Goal: Task Accomplishment & Management: Manage account settings

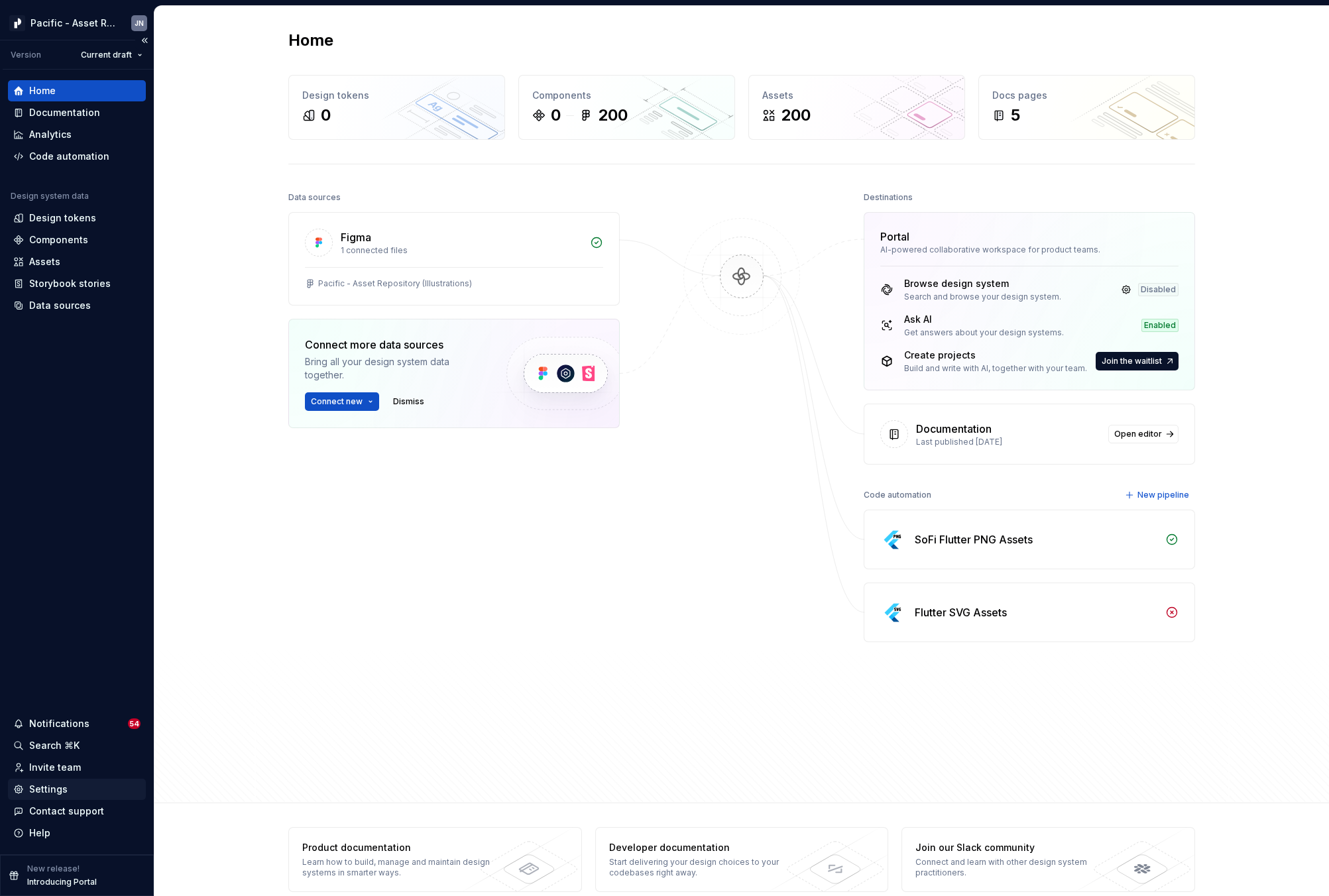
click at [59, 789] on div "Settings" at bounding box center [48, 789] width 39 height 13
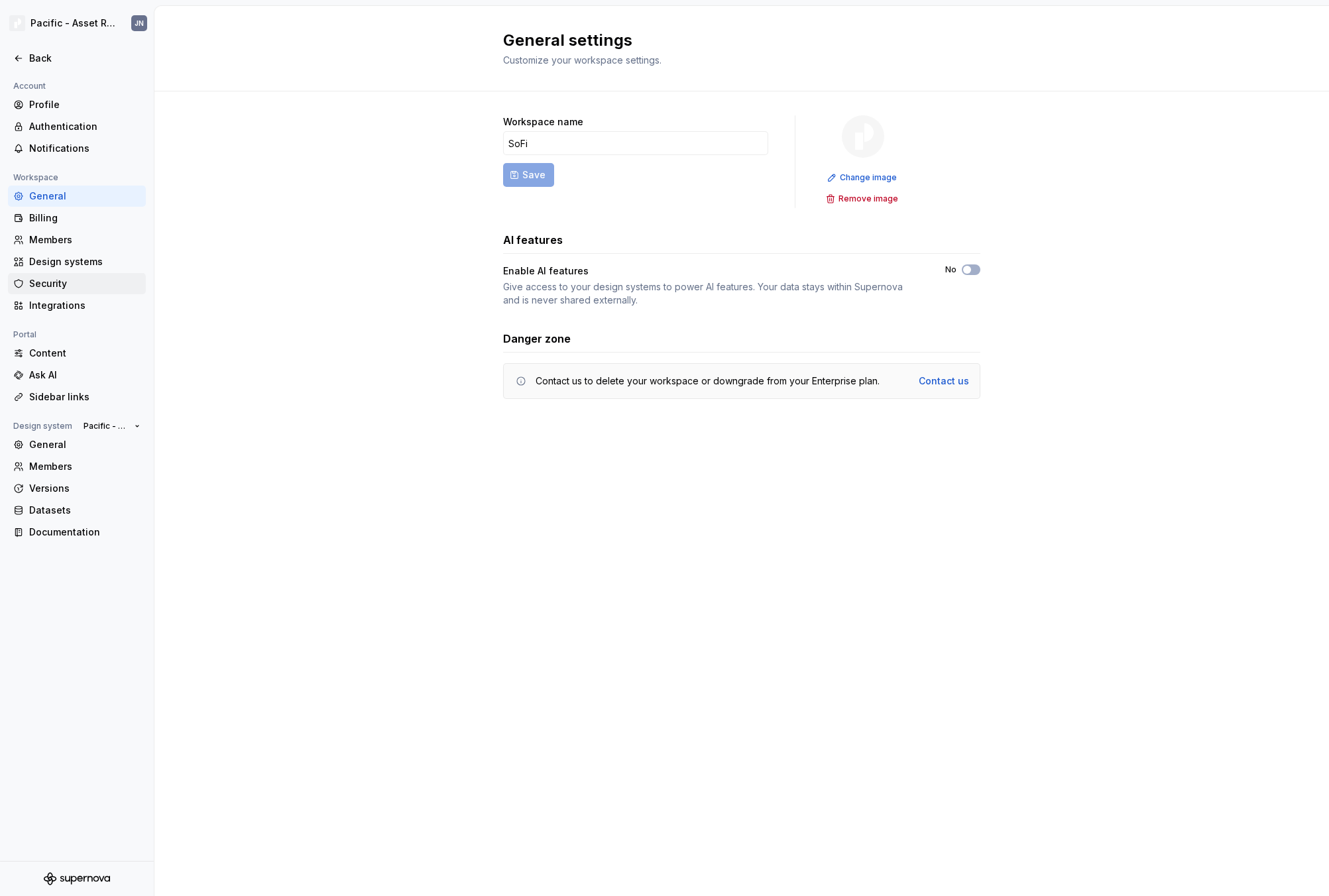
click at [71, 285] on div "Security" at bounding box center [85, 284] width 111 height 13
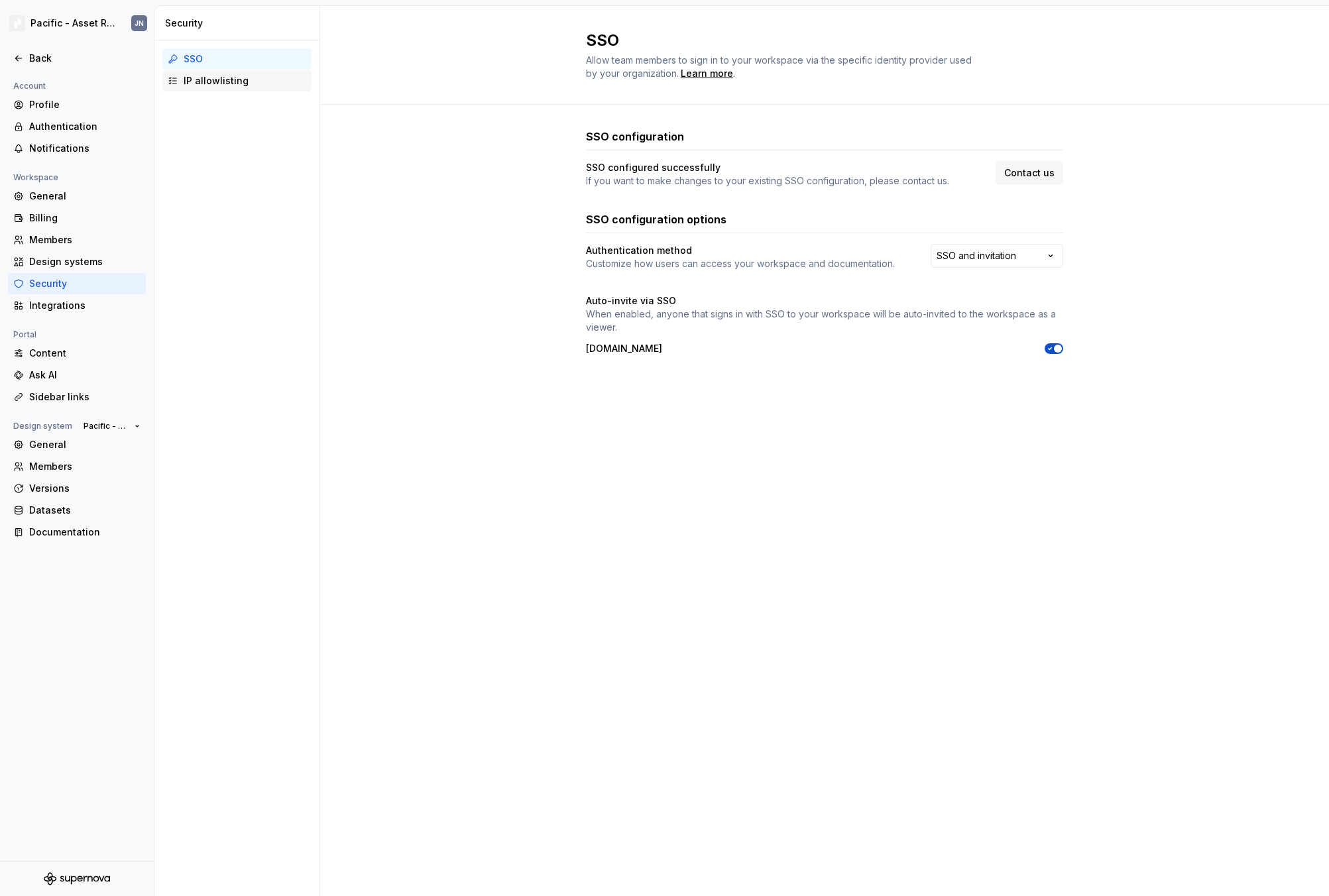
click at [242, 82] on div "IP allowlisting" at bounding box center [245, 81] width 122 height 13
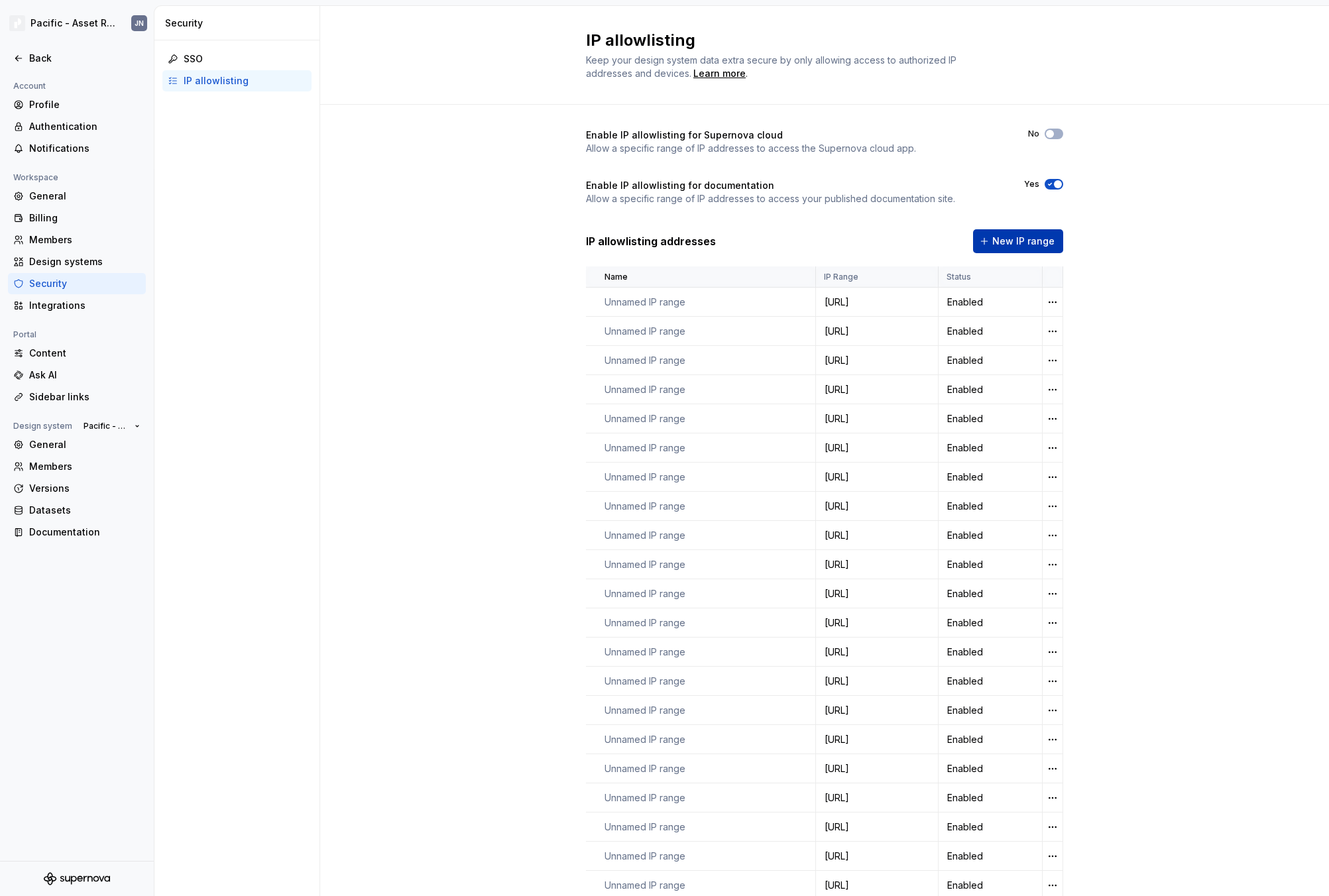
click at [1003, 244] on span "New IP range" at bounding box center [1023, 241] width 62 height 13
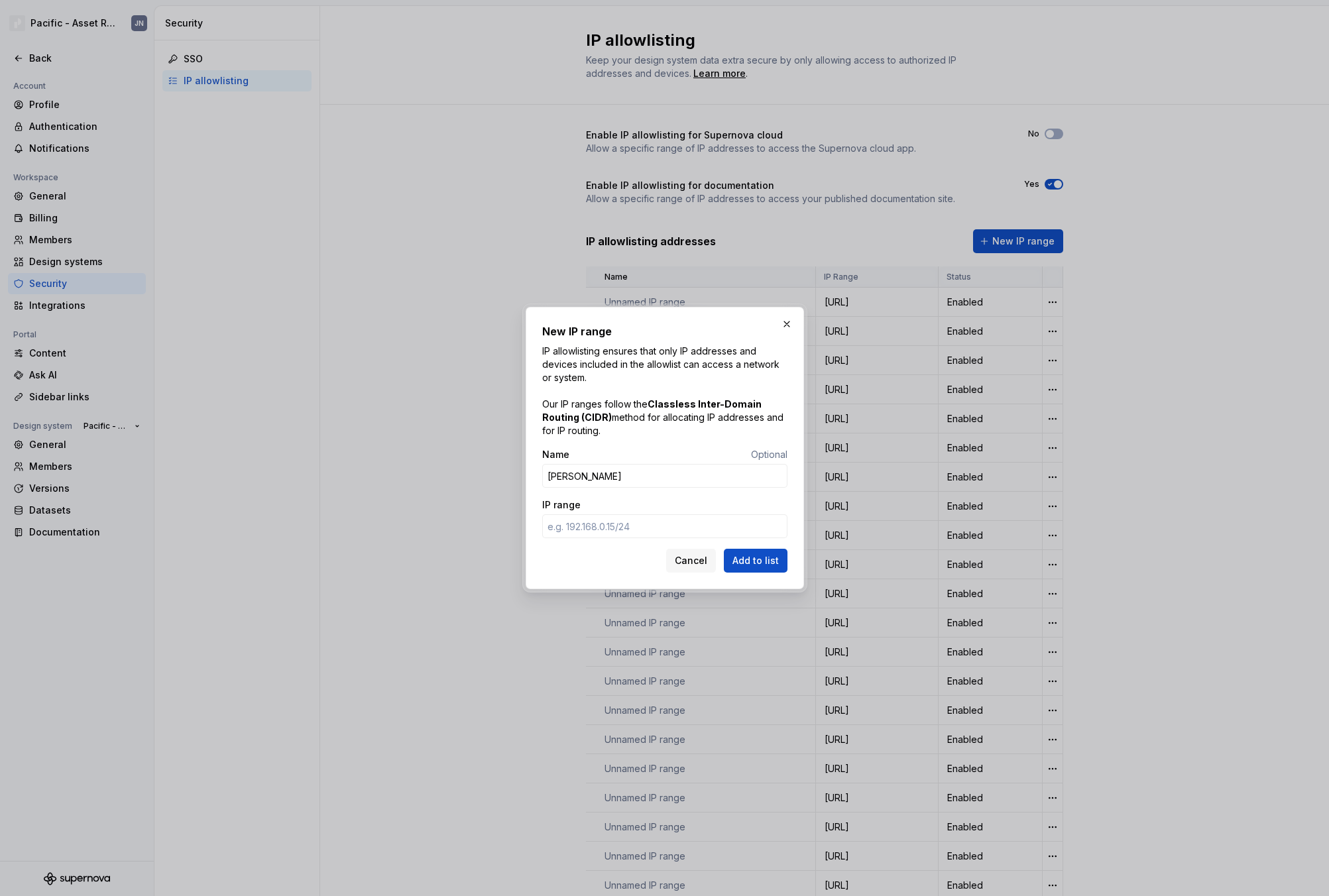
type input "[PERSON_NAME]"
click at [622, 530] on input "IP range" at bounding box center [664, 526] width 245 height 24
paste input "[TECHNICAL_ID]"
type input "[TECHNICAL_ID]"
click at [748, 557] on span "Add to list" at bounding box center [755, 560] width 46 height 13
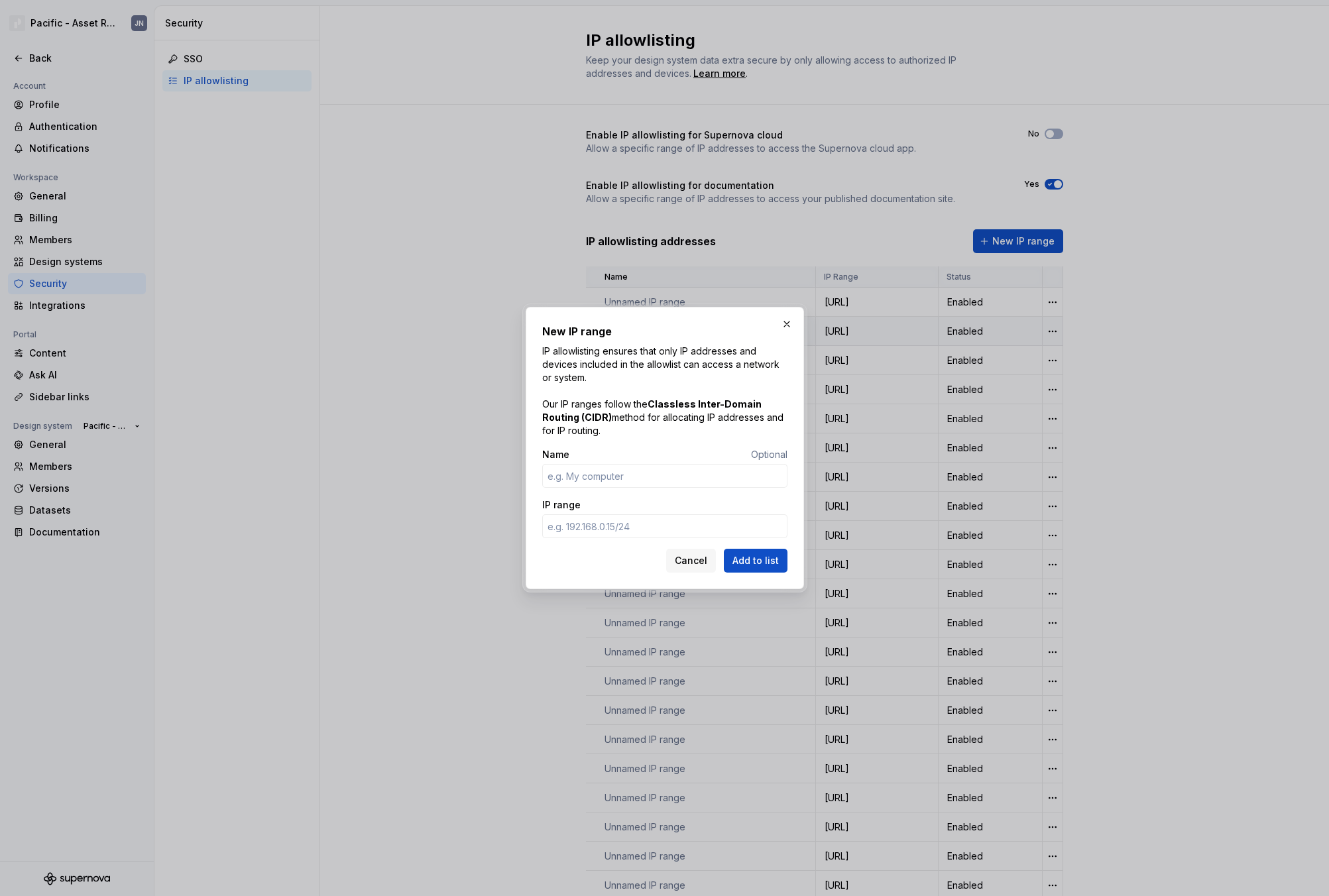
click at [786, 326] on button "button" at bounding box center [786, 324] width 19 height 19
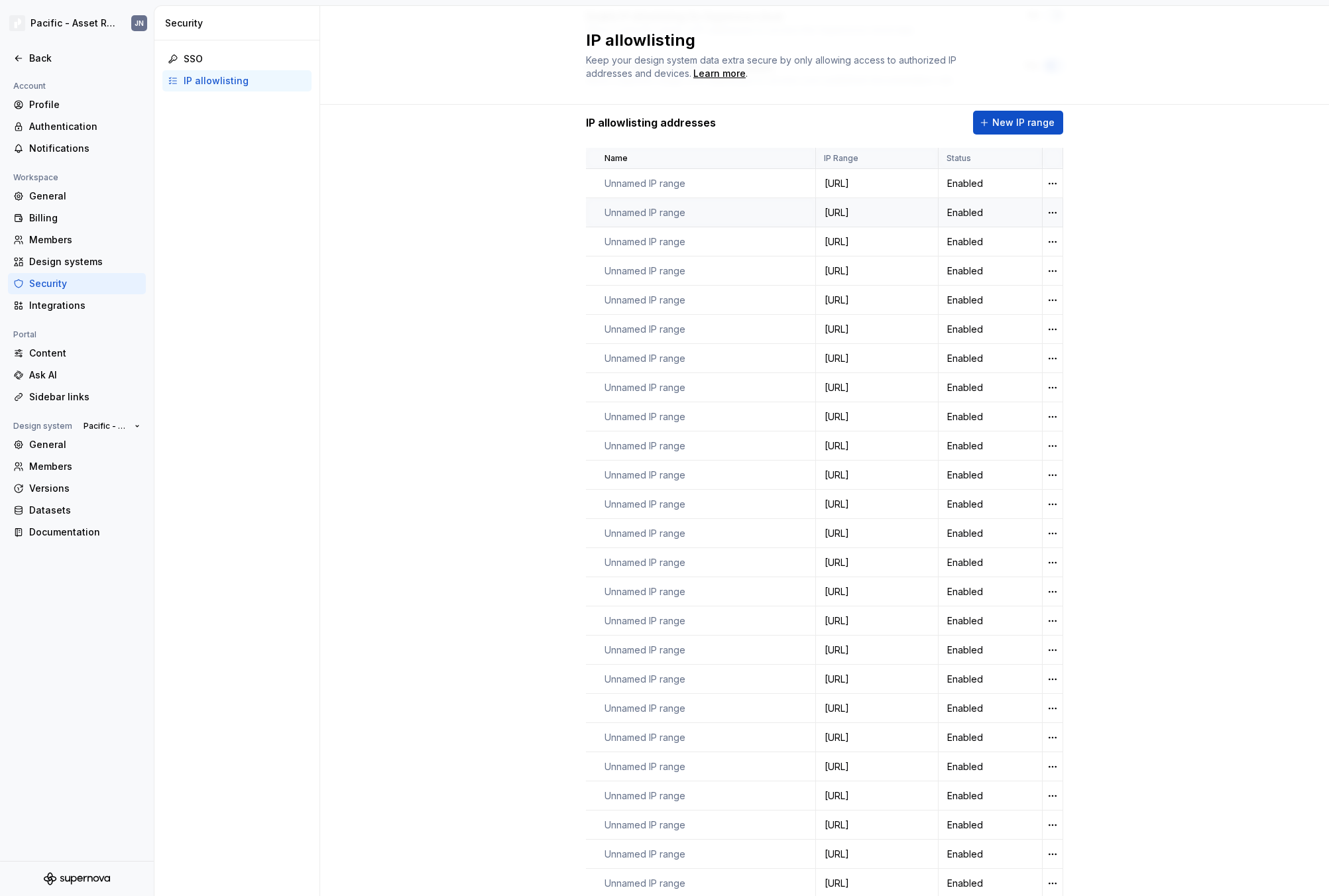
scroll to position [39, 0]
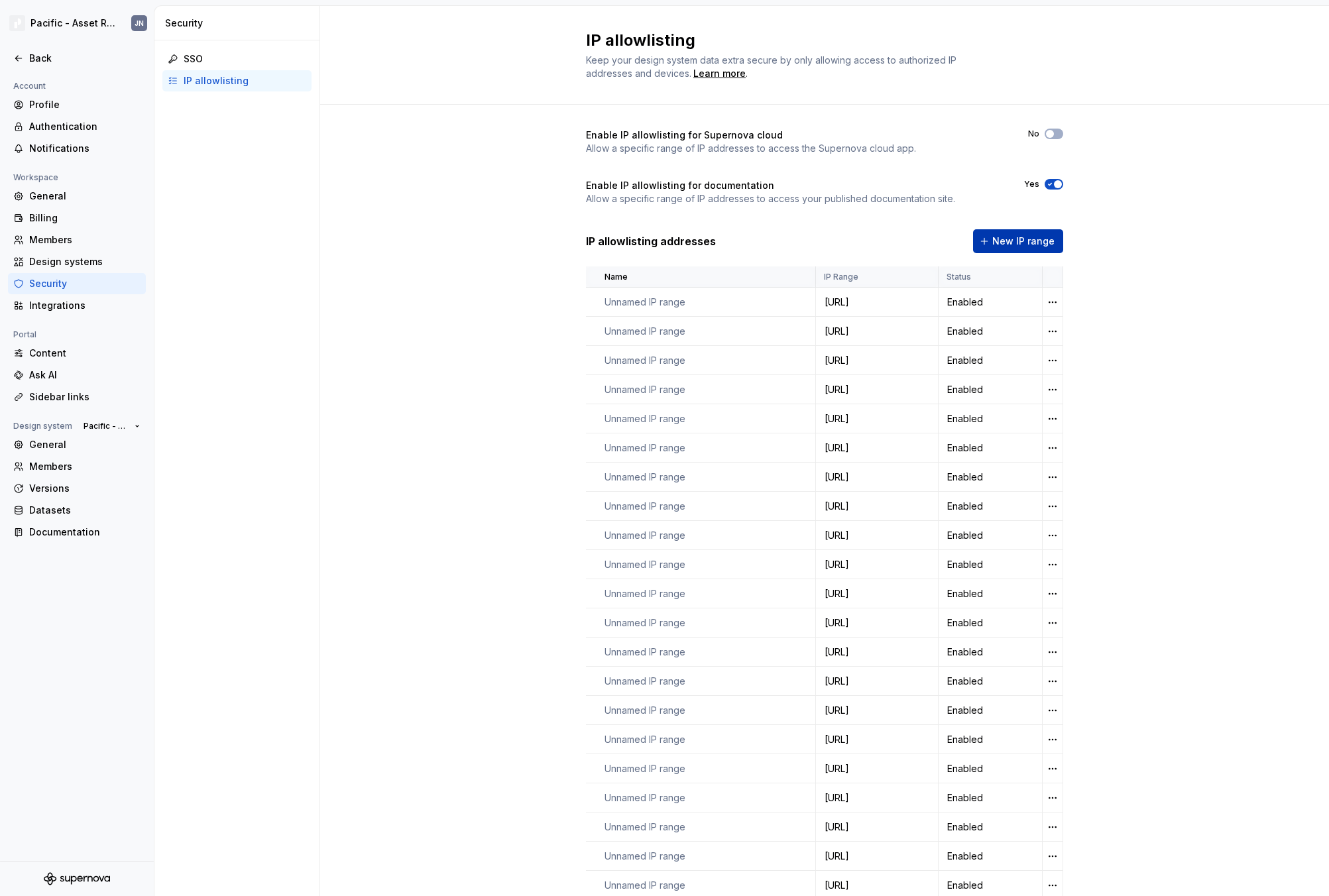
click at [1024, 245] on span "New IP range" at bounding box center [1023, 241] width 62 height 13
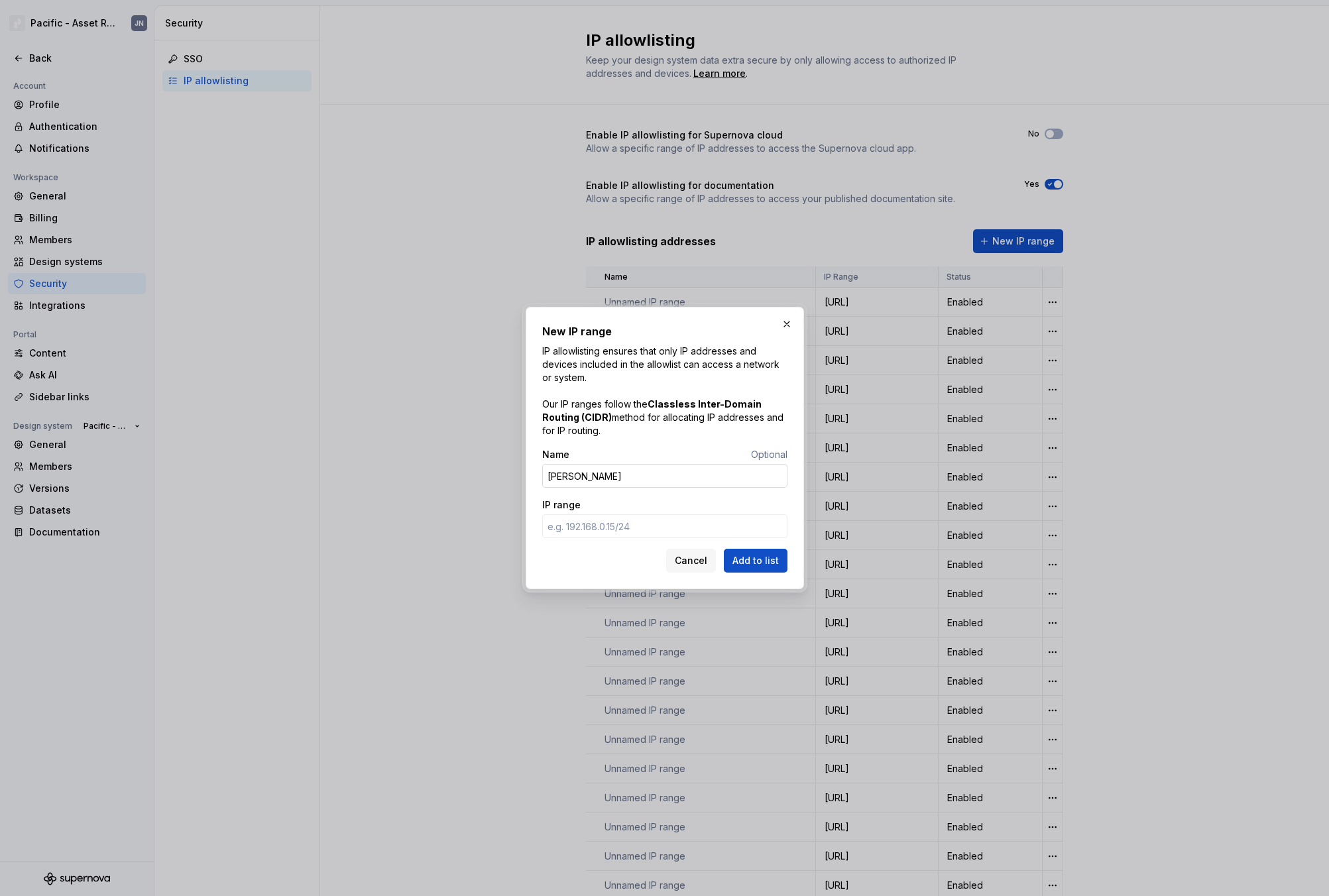
type input "[PERSON_NAME]"
paste input "[TECHNICAL_ID]"
type input "[TECHNICAL_ID]"
click at [749, 558] on span "Add to list" at bounding box center [755, 560] width 46 height 13
drag, startPoint x: 609, startPoint y: 479, endPoint x: 604, endPoint y: 474, distance: 7.1
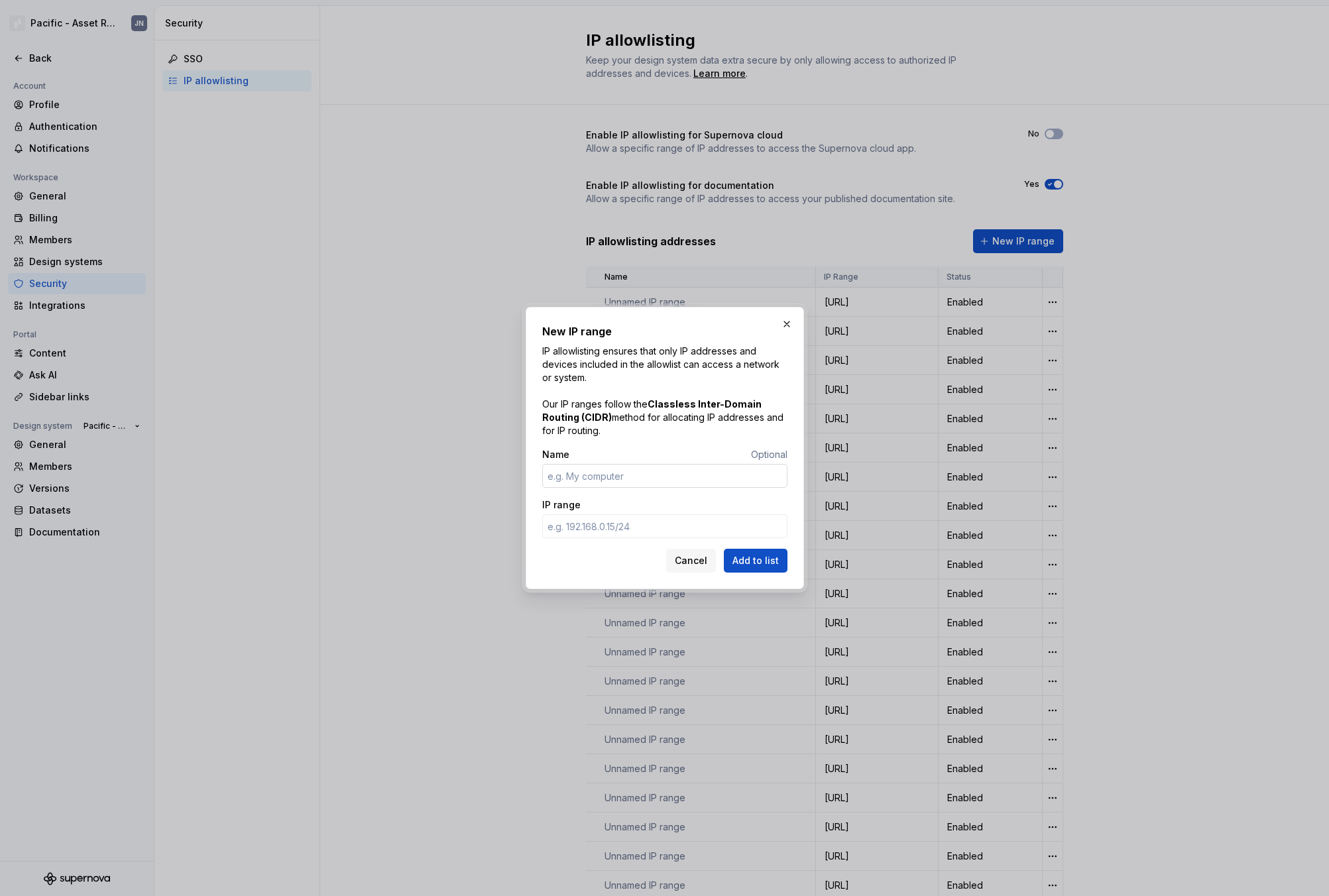
click at [608, 479] on input "Name" at bounding box center [664, 475] width 245 height 24
type input "[PERSON_NAME]"
paste input "[TECHNICAL_ID]"
type input "[TECHNICAL_ID]"
click at [754, 558] on span "Add to list" at bounding box center [755, 560] width 46 height 13
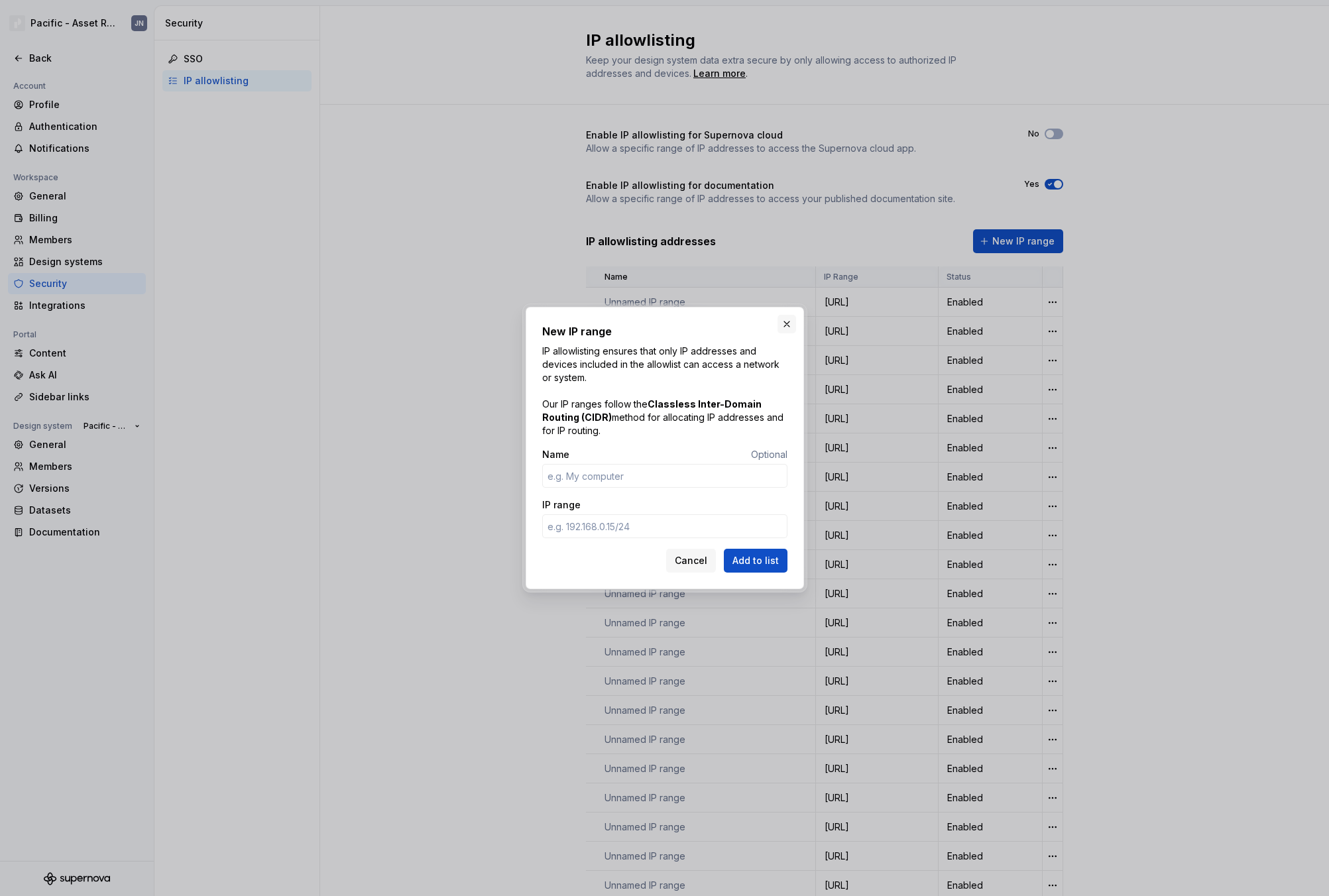
click at [786, 322] on button "button" at bounding box center [786, 324] width 19 height 19
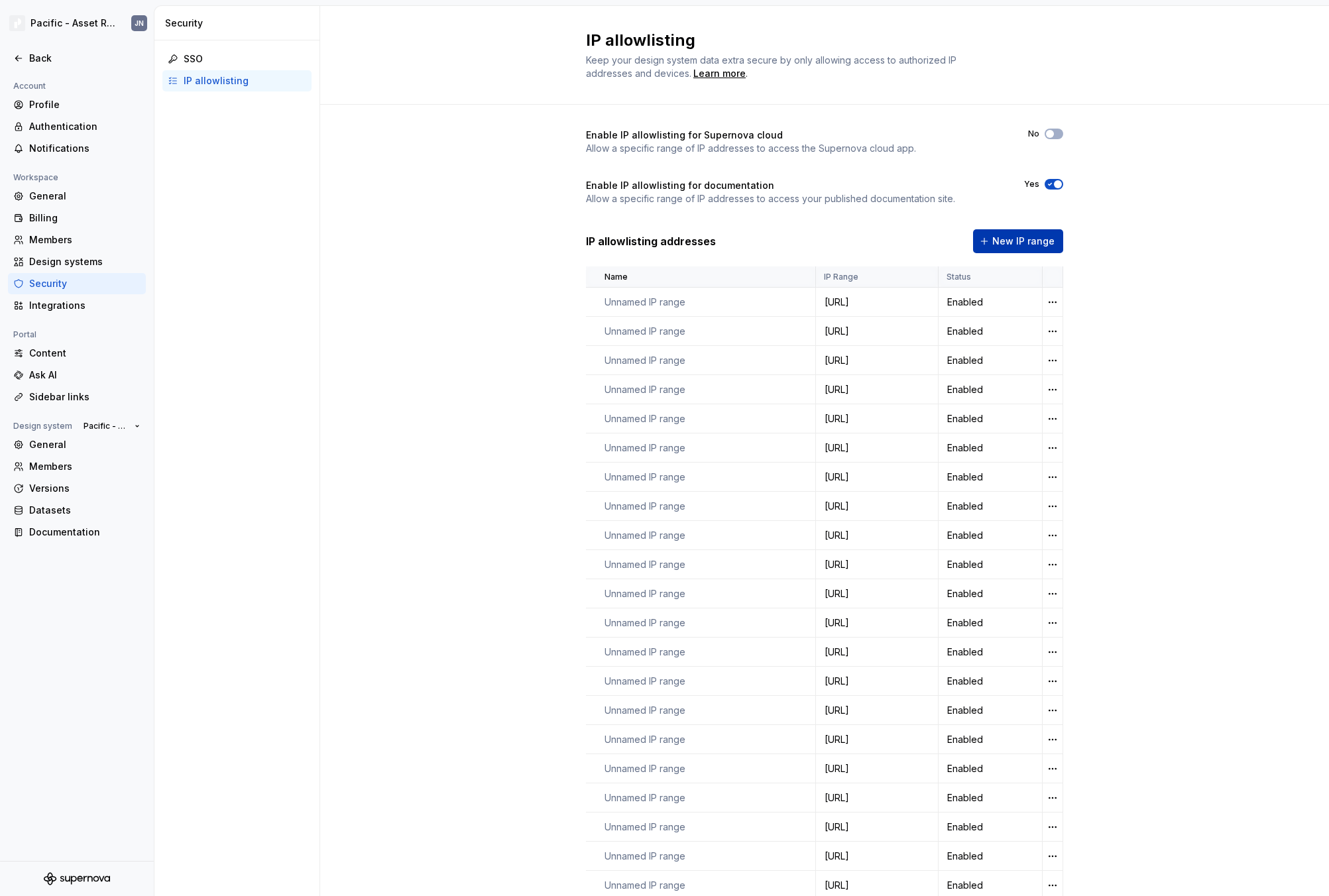
click at [994, 241] on span "New IP range" at bounding box center [1023, 241] width 62 height 13
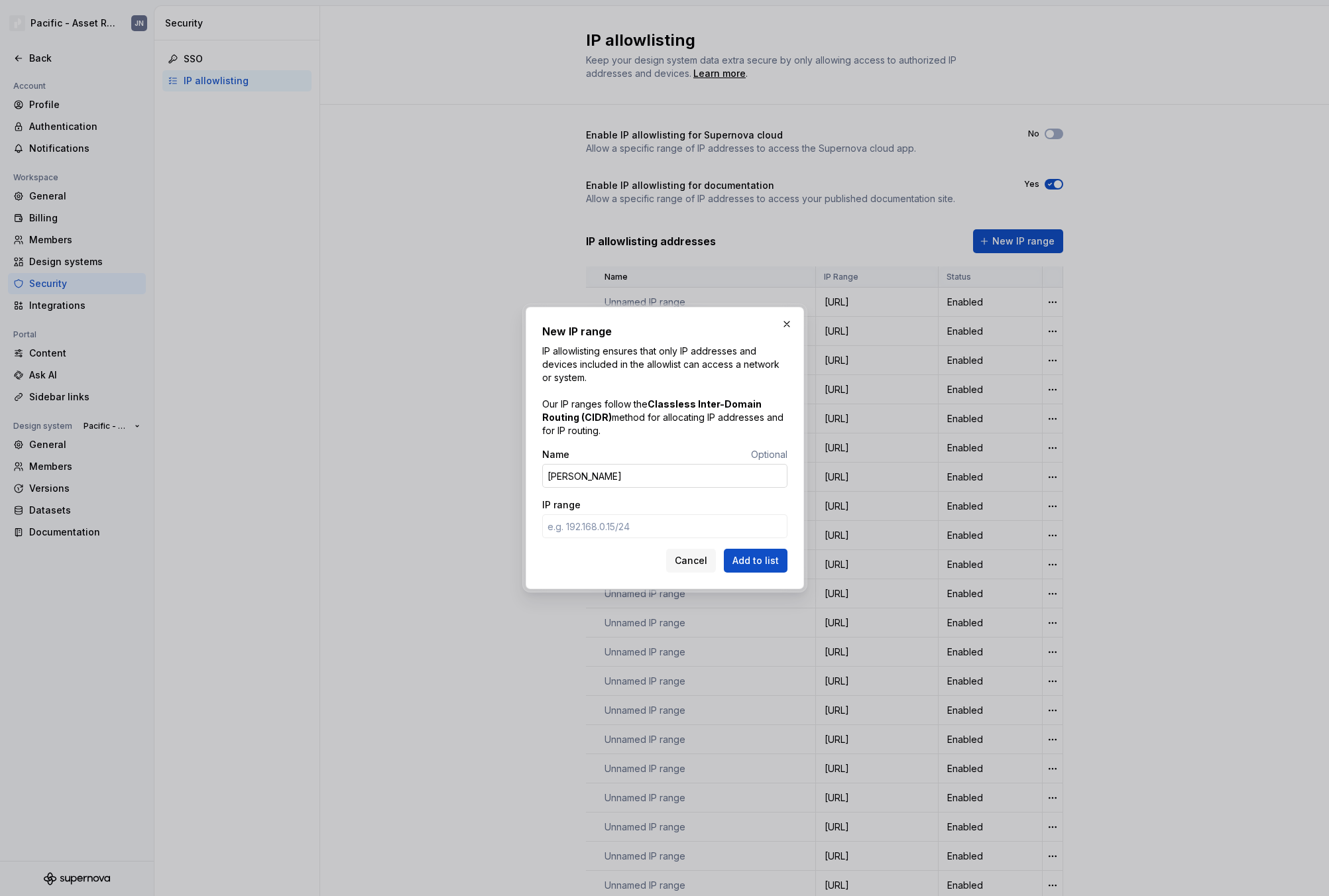
type input "[PERSON_NAME]"
paste input "[TECHNICAL_ID]"
type input "[TECHNICAL_ID]"
click at [767, 558] on span "Add to list" at bounding box center [755, 560] width 46 height 13
click at [710, 558] on button "Cancel" at bounding box center [690, 559] width 50 height 24
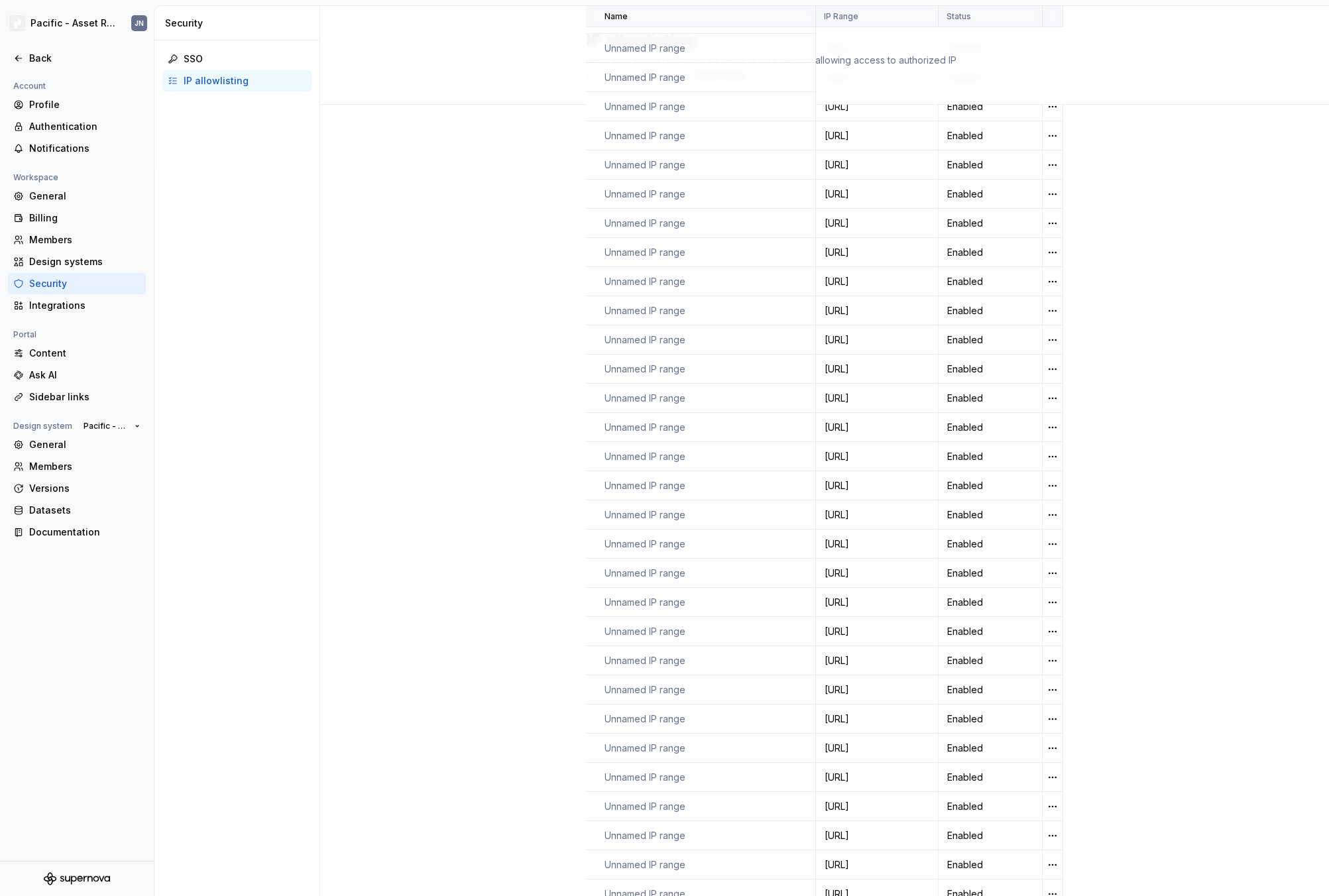
scroll to position [598, 0]
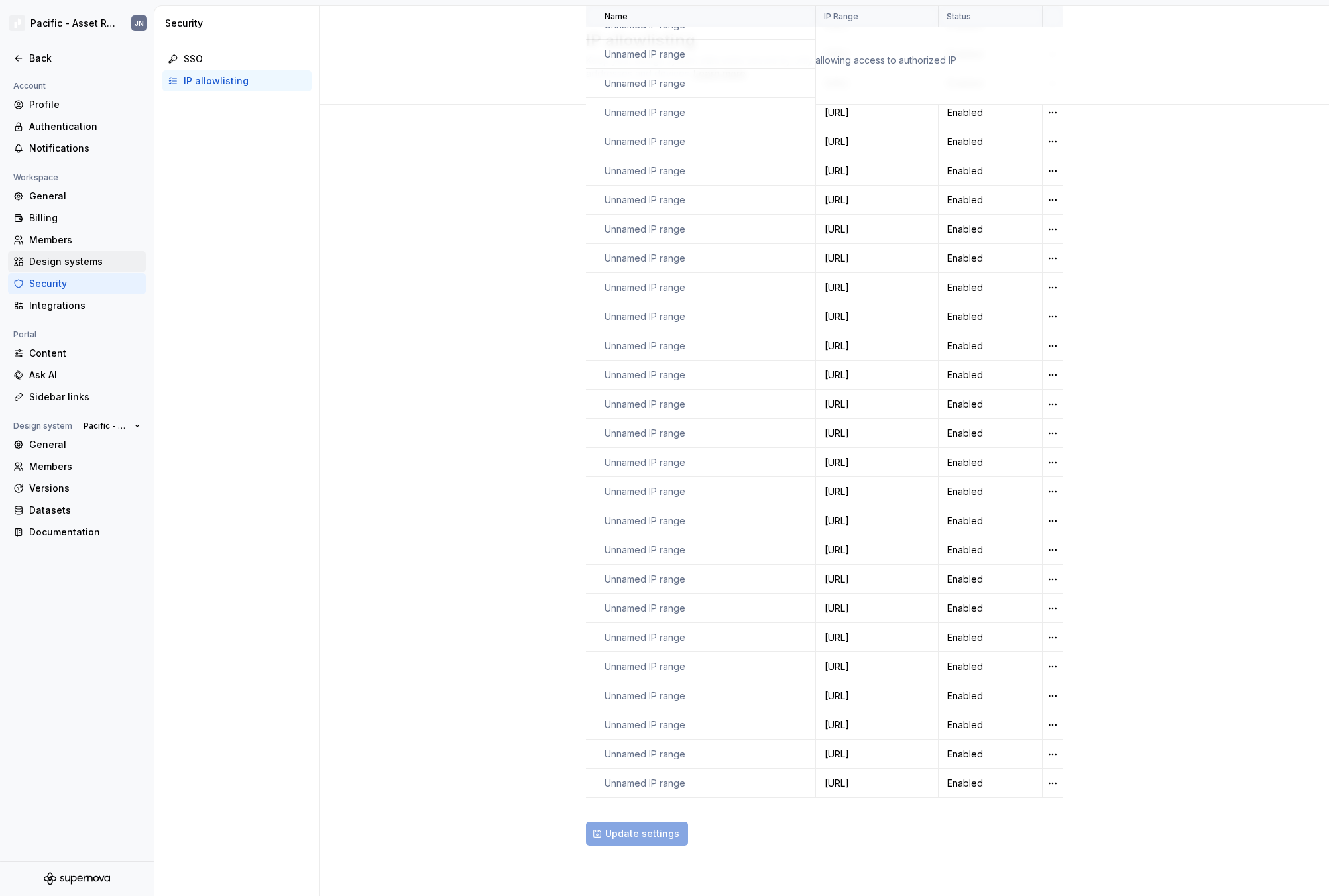
click at [64, 266] on div "Design systems" at bounding box center [85, 261] width 111 height 13
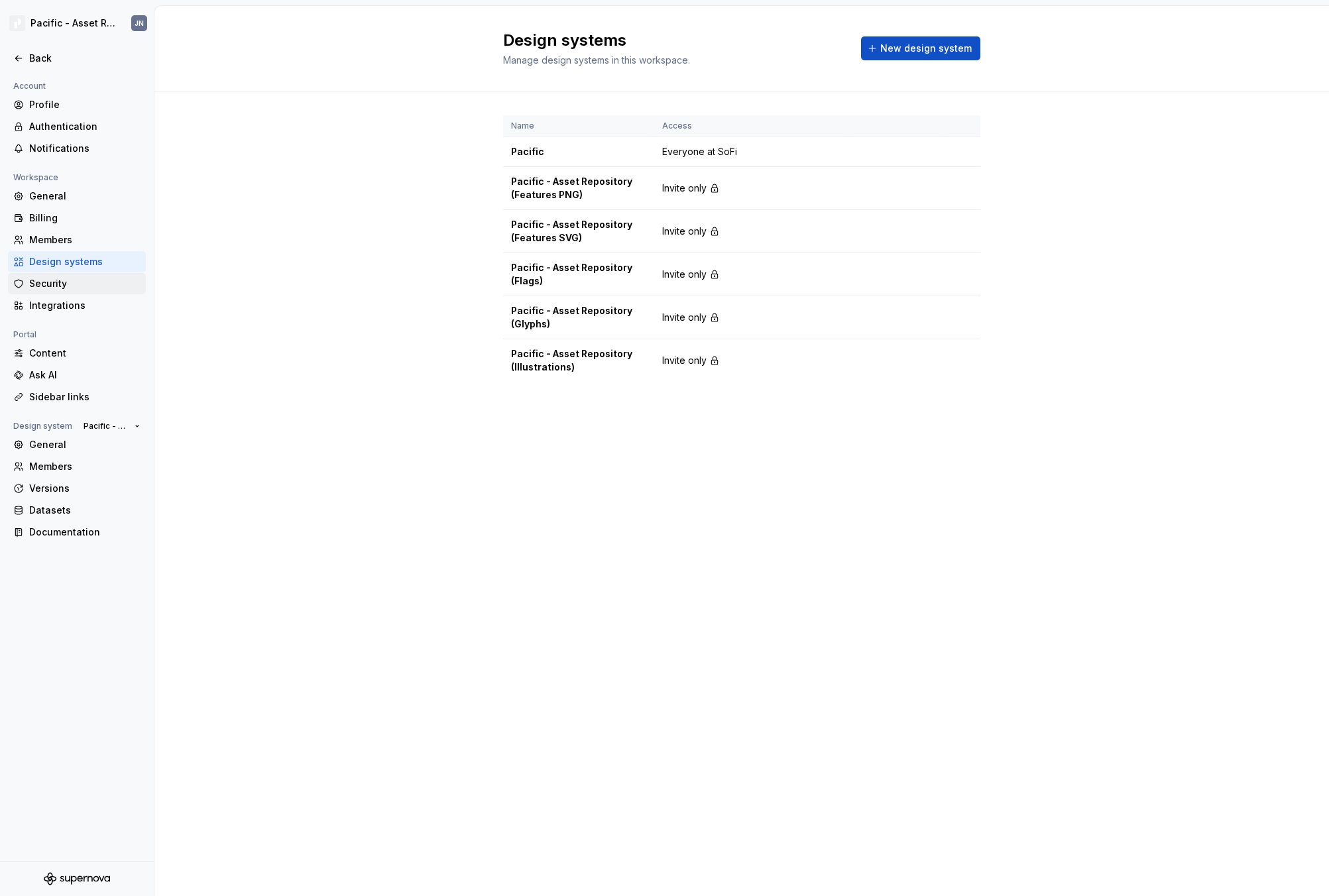
click at [70, 288] on div "Security" at bounding box center [85, 284] width 111 height 13
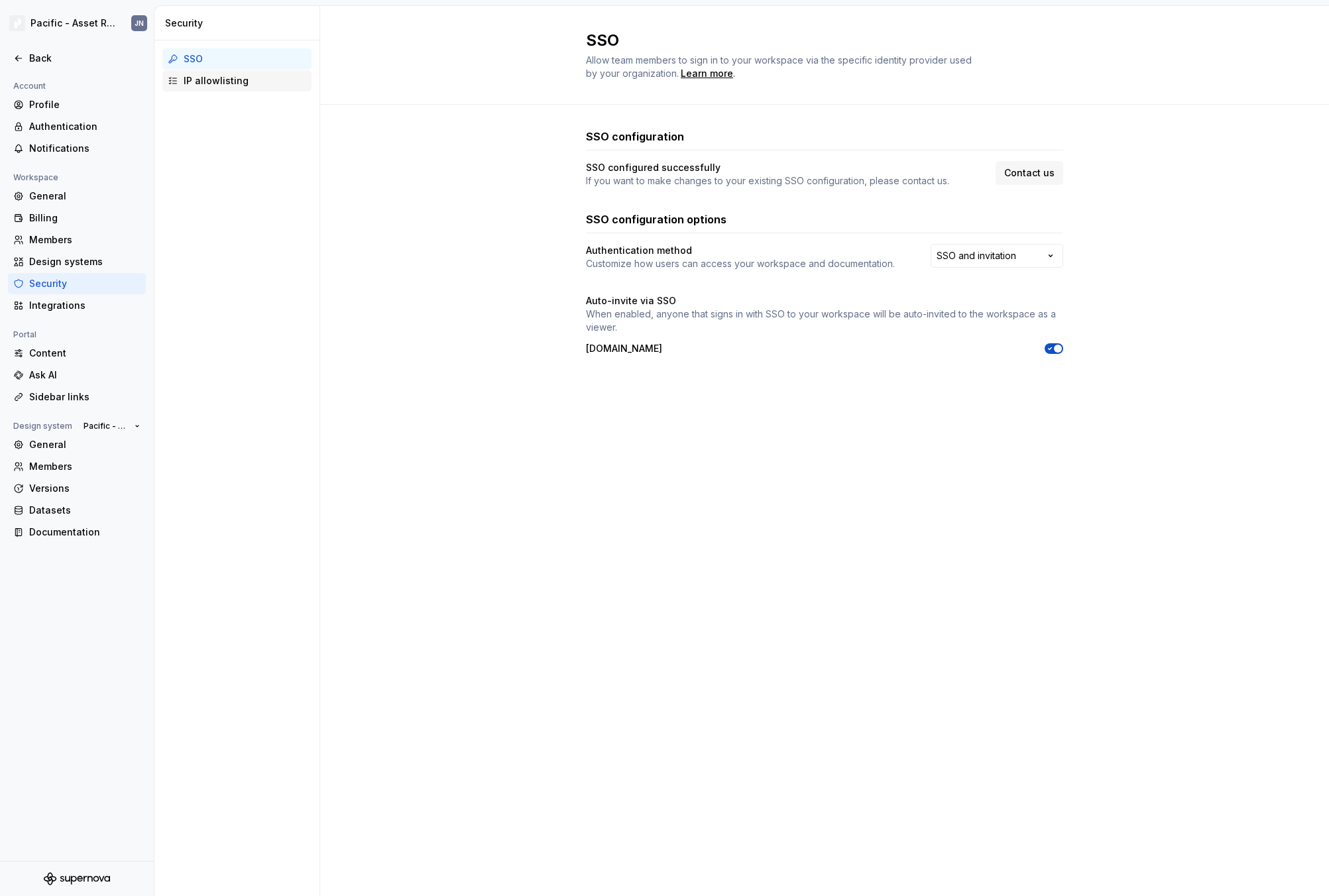
click at [225, 82] on div "IP allowlisting" at bounding box center [245, 81] width 122 height 13
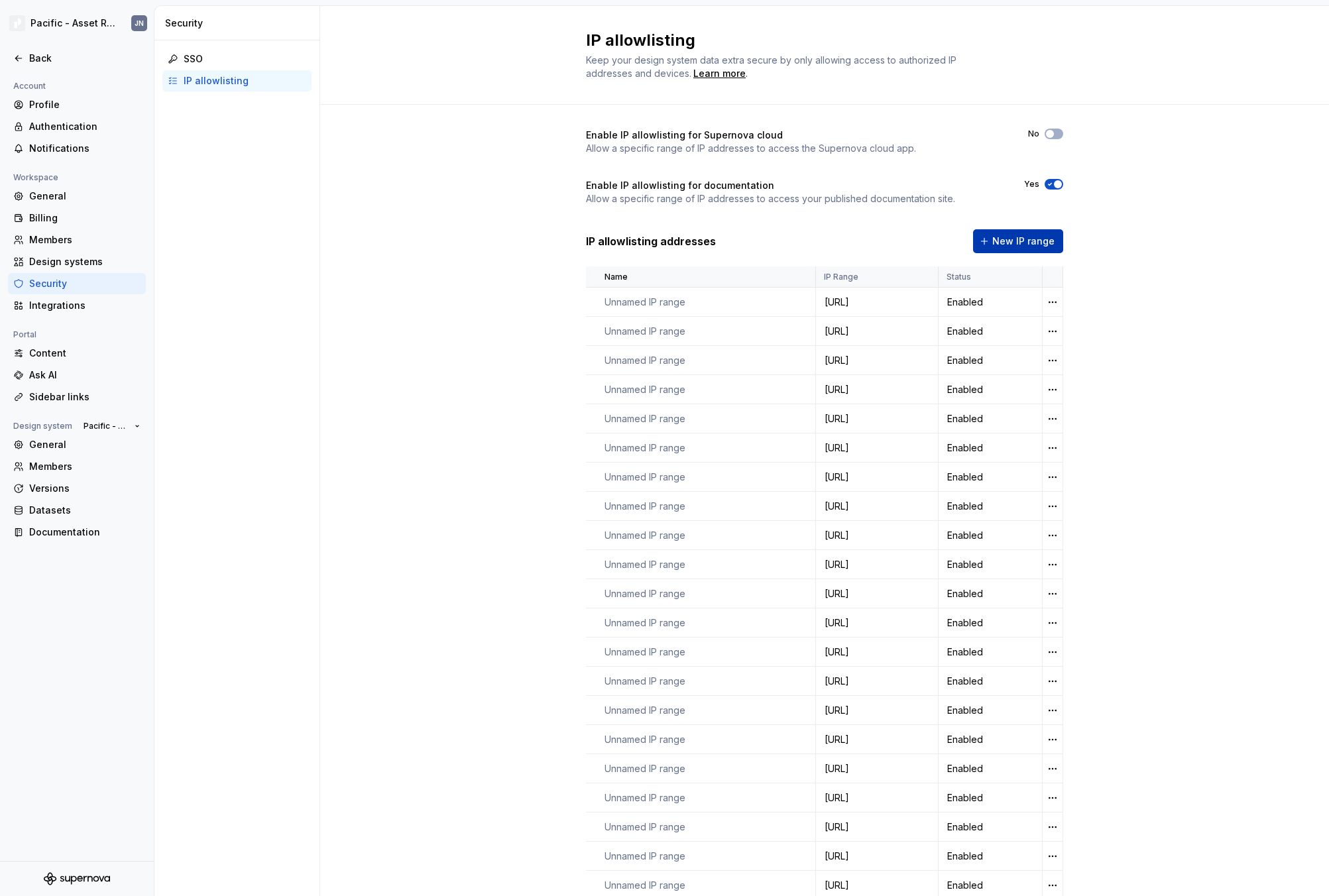
click at [1006, 249] on button "New IP range" at bounding box center [1018, 241] width 90 height 24
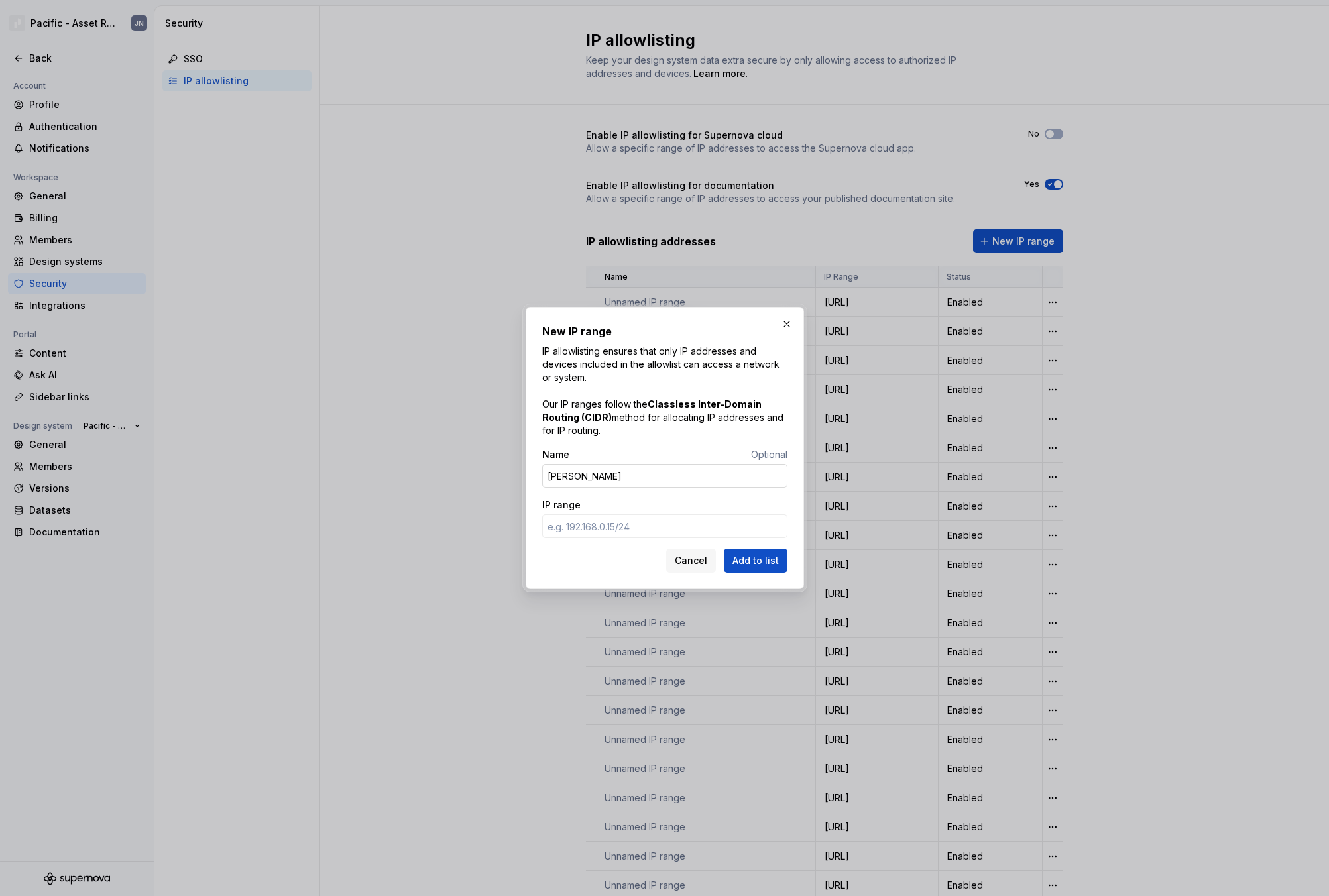
type input "[PERSON_NAME]"
paste input "[TECHNICAL_ID]"
type input "[TECHNICAL_ID]"
click at [755, 562] on span "Add to list" at bounding box center [755, 560] width 46 height 13
click at [757, 562] on span "Add to list" at bounding box center [755, 560] width 46 height 13
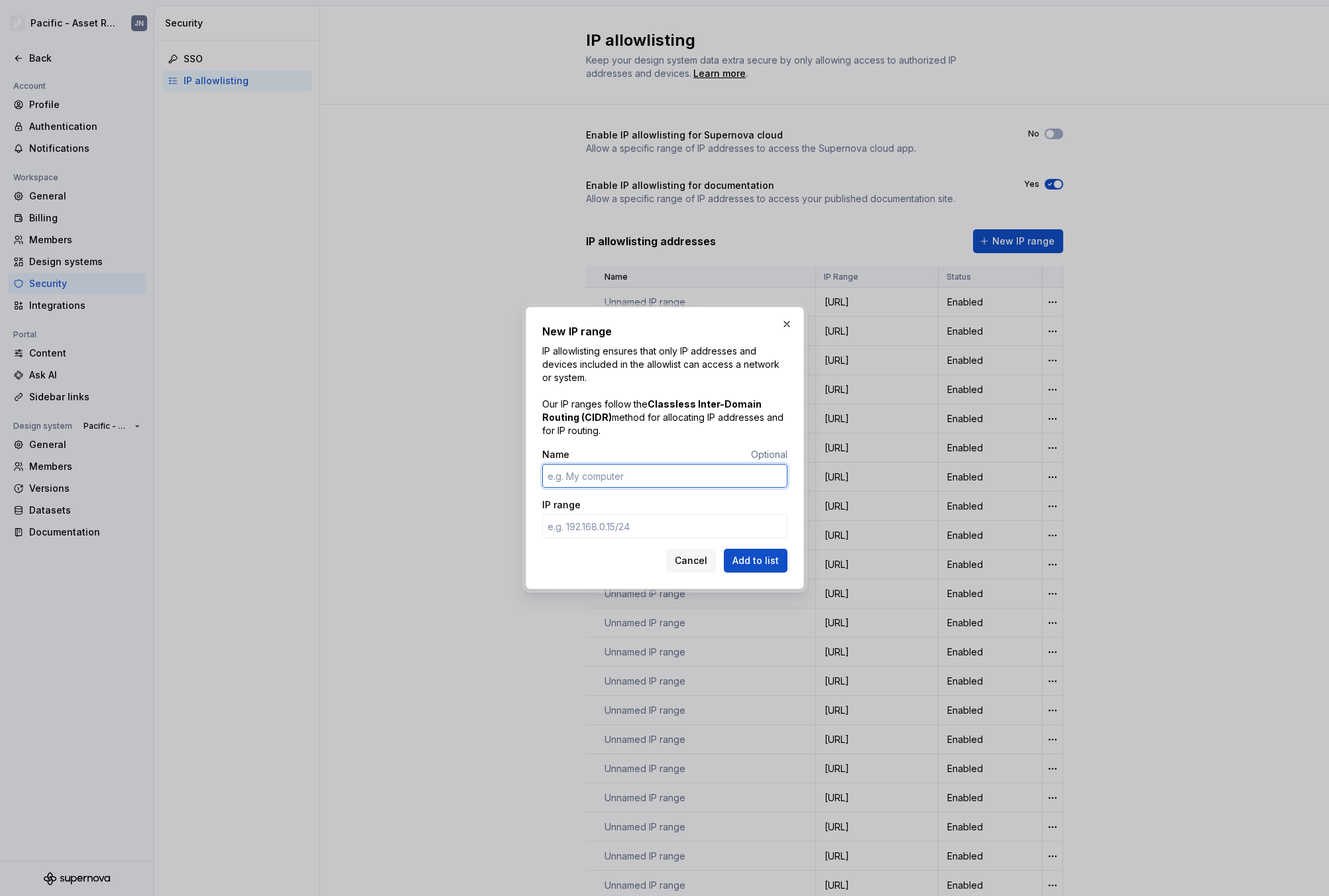
click at [647, 476] on input "Name" at bounding box center [664, 475] width 245 height 24
type input "[PERSON_NAME]"
paste input "[TECHNICAL_ID]"
type input "[TECHNICAL_ID]"
click at [768, 559] on span "Add to list" at bounding box center [755, 560] width 46 height 13
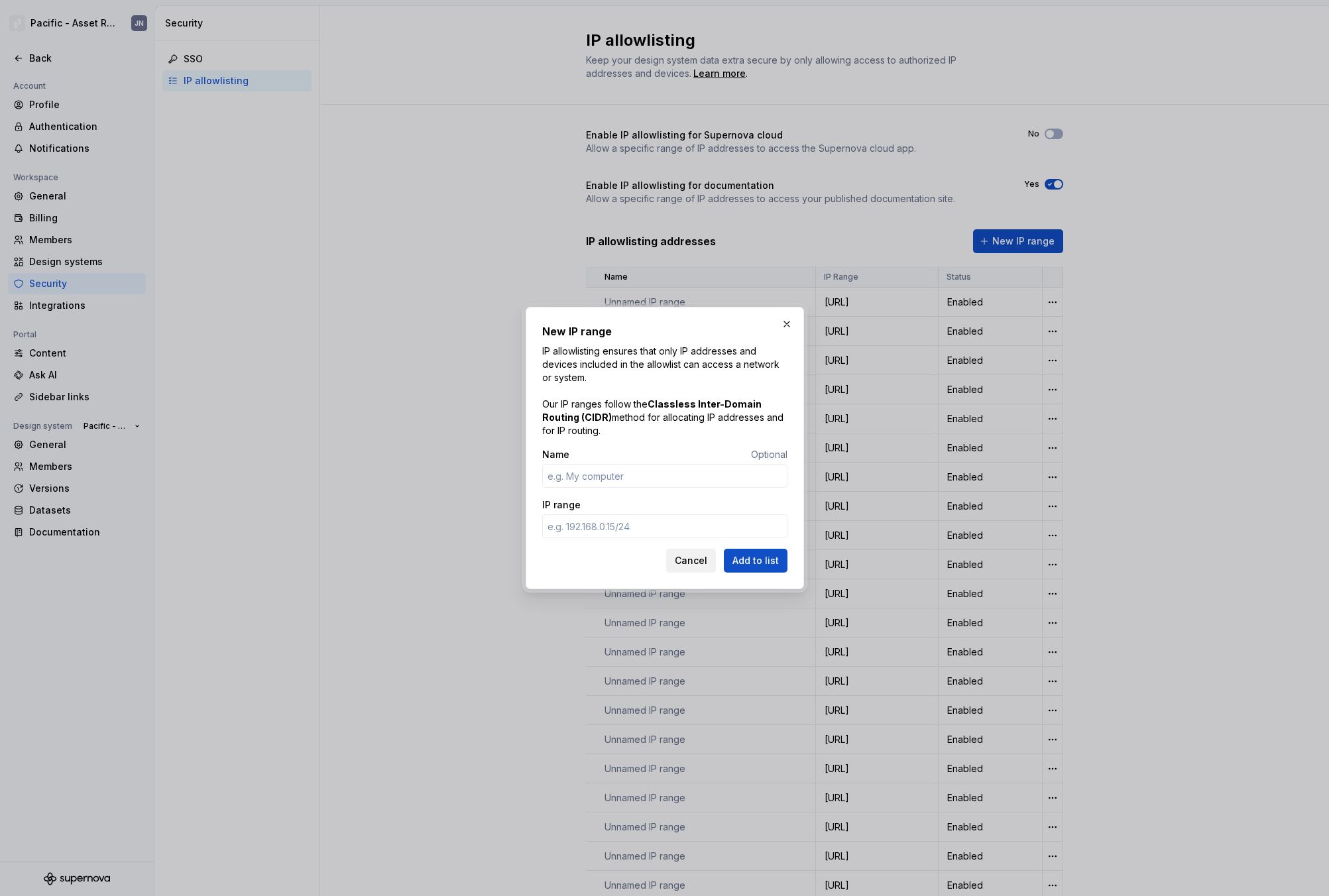
click at [692, 559] on span "Cancel" at bounding box center [690, 560] width 33 height 13
